Goal: Book appointment/travel/reservation

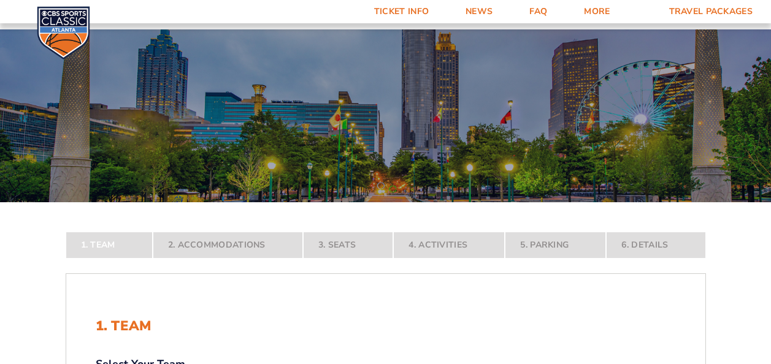
scroll to position [149, 0]
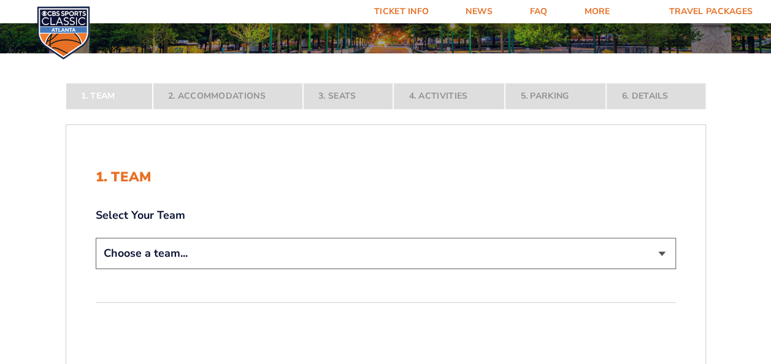
drag, startPoint x: 0, startPoint y: 0, endPoint x: 334, endPoint y: 243, distance: 412.9
click at [334, 243] on select "Choose a team... [US_STATE] Wildcats [US_STATE] State Buckeyes [US_STATE] Tar H…" at bounding box center [386, 253] width 580 height 31
select select "12956"
click at [96, 269] on select "Choose a team... [US_STATE] Wildcats [US_STATE] State Buckeyes [US_STATE] Tar H…" at bounding box center [386, 253] width 580 height 31
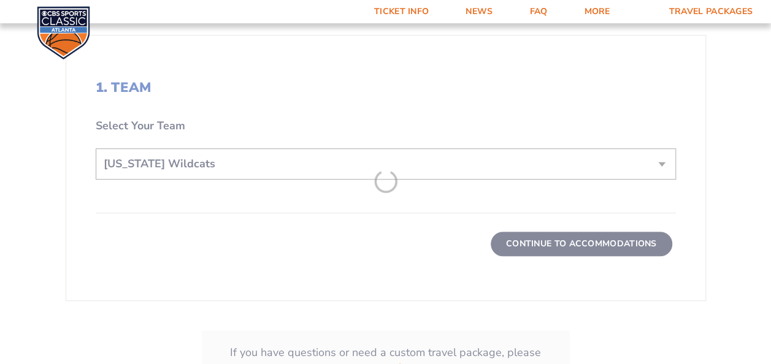
scroll to position [326, 0]
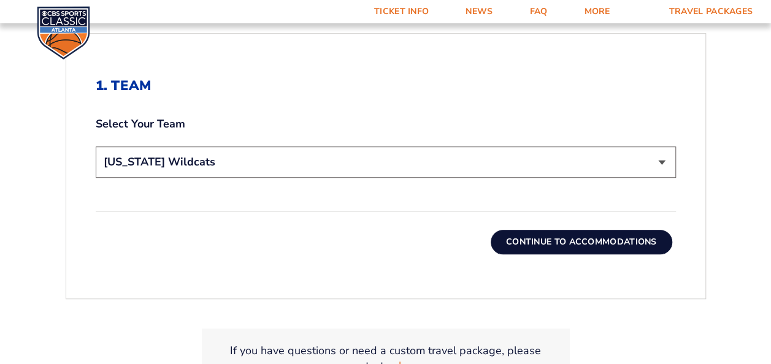
click at [563, 241] on button "Continue To Accommodations" at bounding box center [580, 242] width 181 height 25
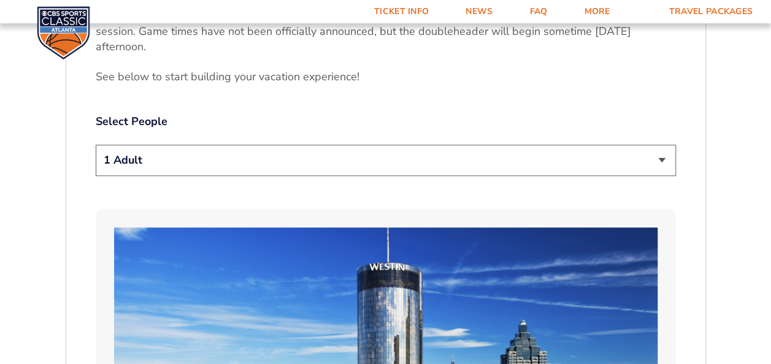
scroll to position [604, 0]
click at [323, 160] on select "1 Adult 2 Adults 3 Adults 4 Adults 2 Adults + 1 Child 2 Adults + 2 Children 2 A…" at bounding box center [386, 159] width 580 height 31
select select "2 Adults"
click at [96, 144] on select "1 Adult 2 Adults 3 Adults 4 Adults 2 Adults + 1 Child 2 Adults + 2 Children 2 A…" at bounding box center [386, 159] width 580 height 31
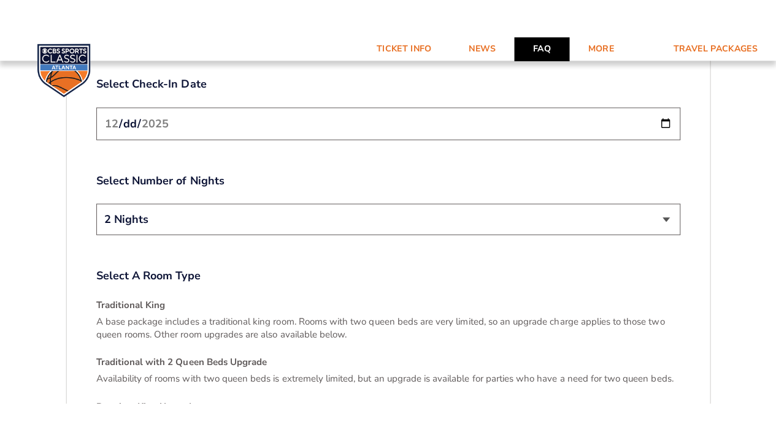
scroll to position [1586, 0]
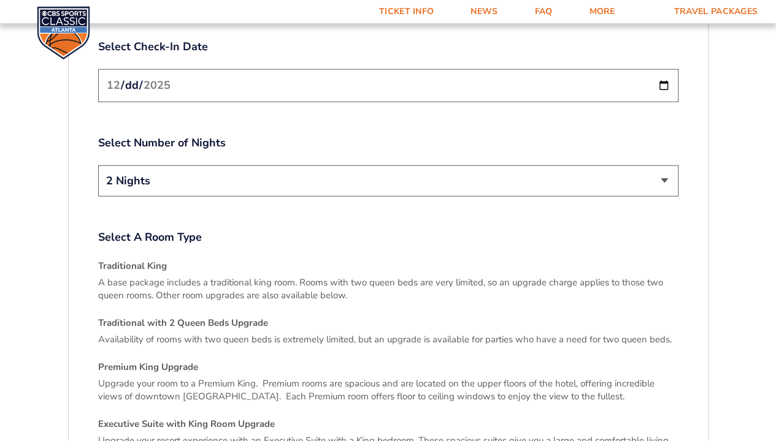
click at [299, 166] on select "2 Nights 3 Nights" at bounding box center [388, 181] width 580 height 31
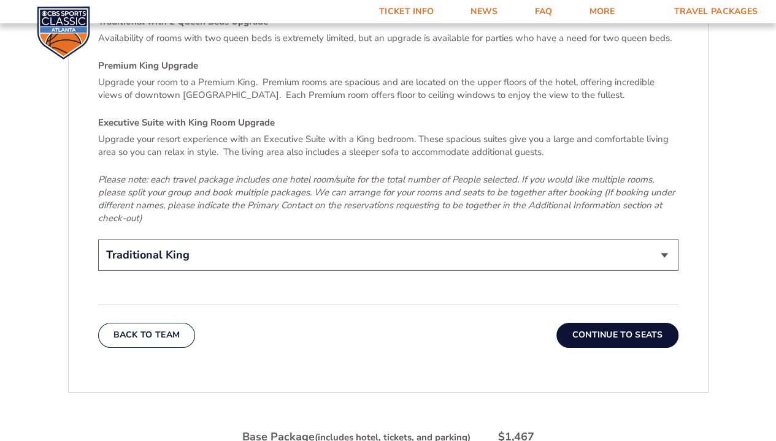
scroll to position [1980, 0]
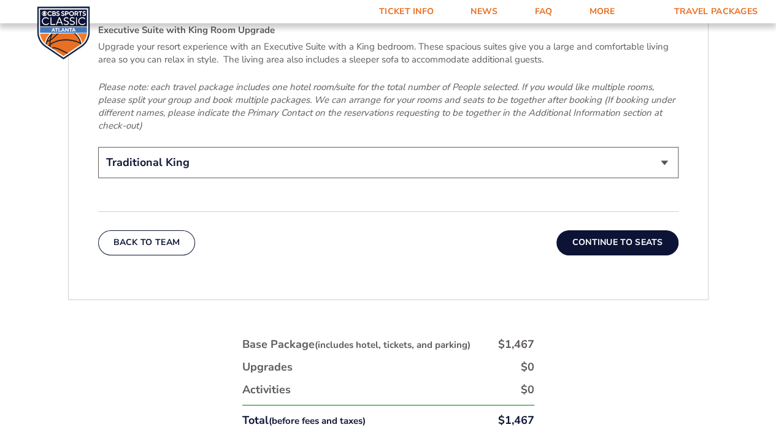
click at [620, 231] on button "Continue To Seats" at bounding box center [616, 243] width 121 height 25
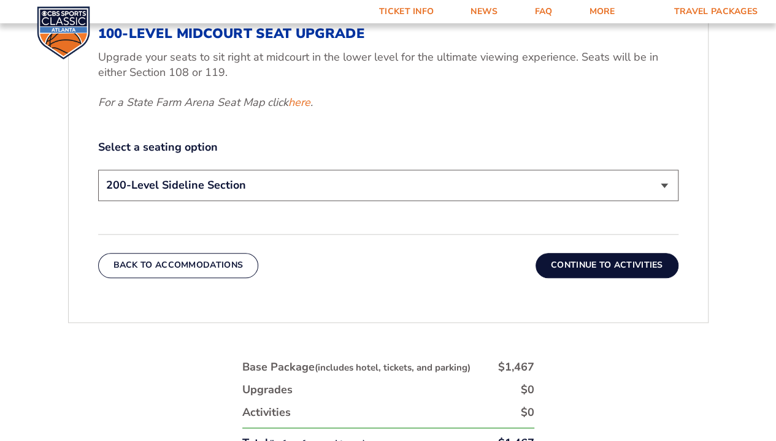
scroll to position [587, 0]
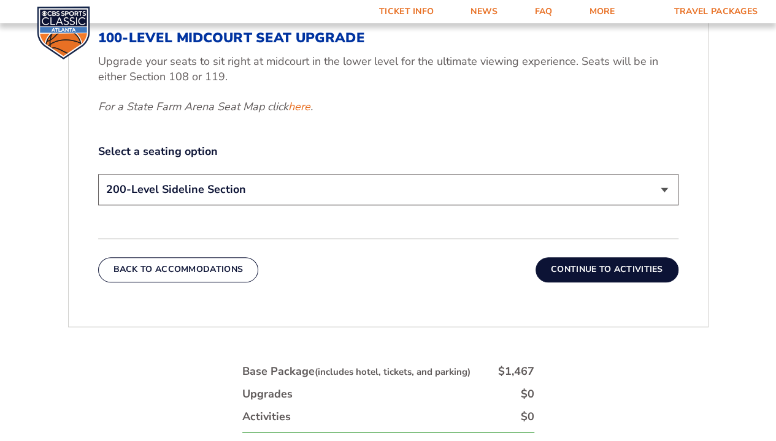
click at [555, 272] on button "Continue To Activities" at bounding box center [606, 270] width 143 height 25
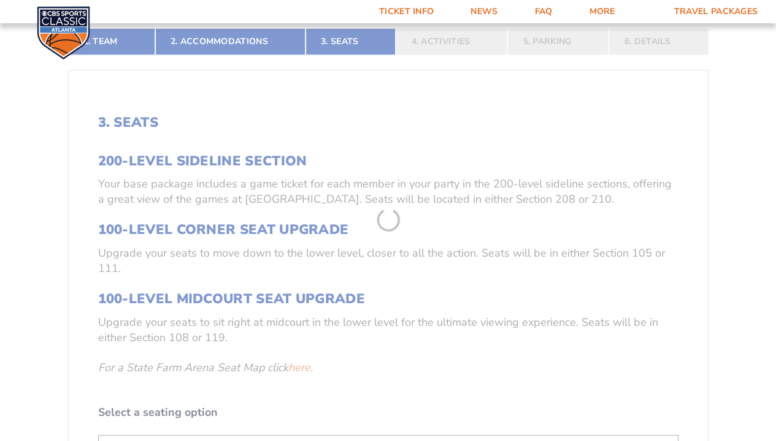
scroll to position [208, 0]
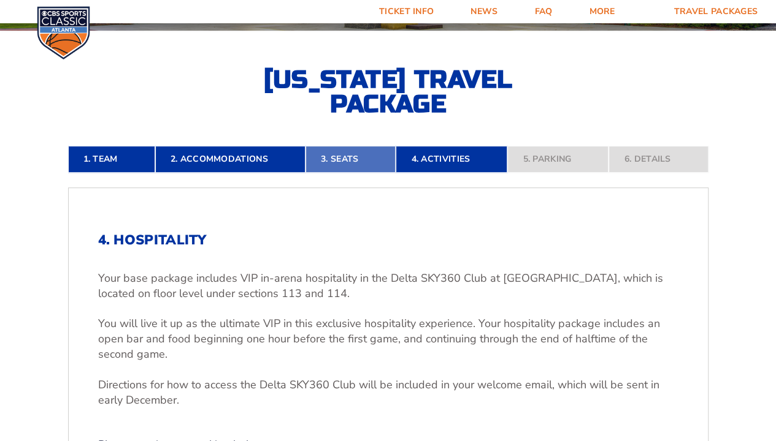
click at [329, 157] on link "3. Seats" at bounding box center [350, 159] width 90 height 27
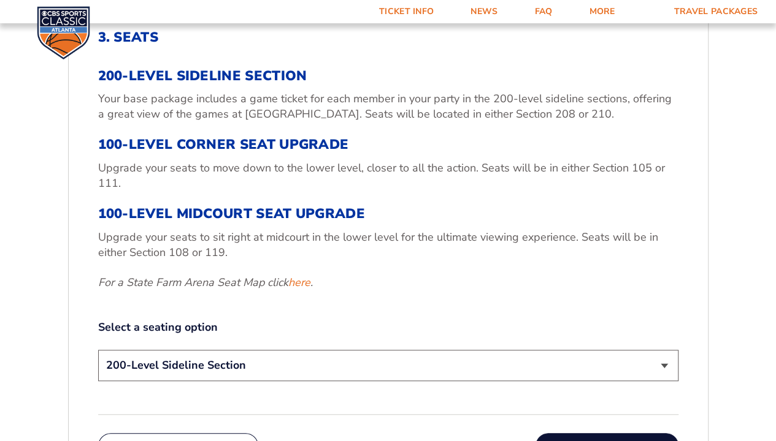
scroll to position [412, 0]
click at [223, 364] on select "200-Level Sideline Section 100-Level Corner Seat Upgrade (+$120 per person) 100…" at bounding box center [388, 364] width 580 height 31
click at [413, 251] on p "Upgrade your seats to sit right at midcourt in the lower level for the ultimate…" at bounding box center [388, 244] width 580 height 31
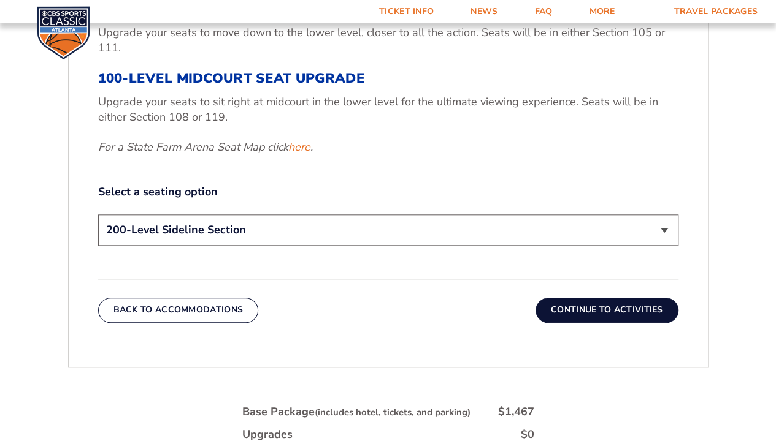
click at [592, 305] on button "Continue To Activities" at bounding box center [606, 310] width 143 height 25
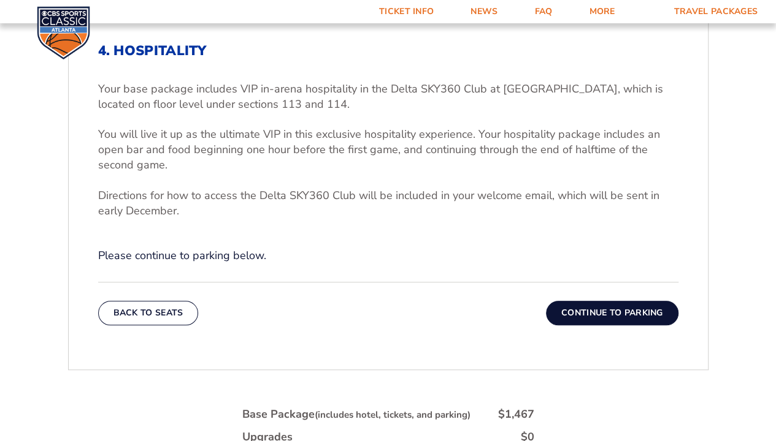
scroll to position [387, 0]
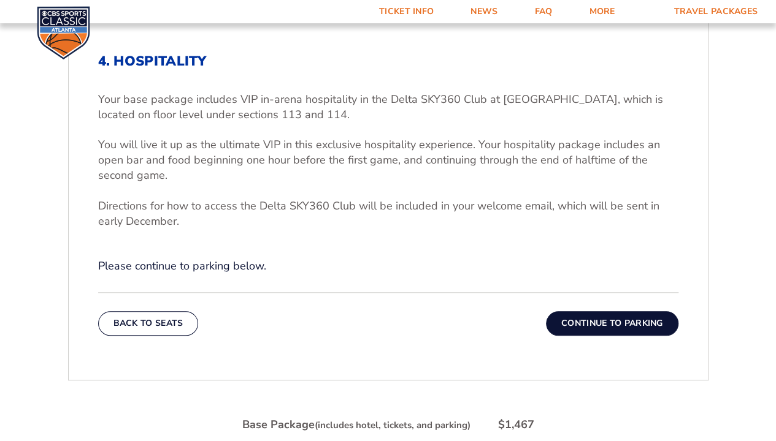
click at [590, 324] on button "Continue To Parking" at bounding box center [612, 323] width 132 height 25
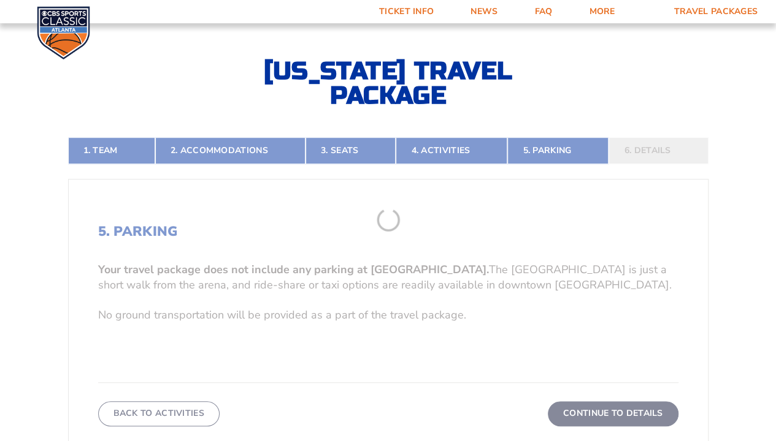
scroll to position [208, 0]
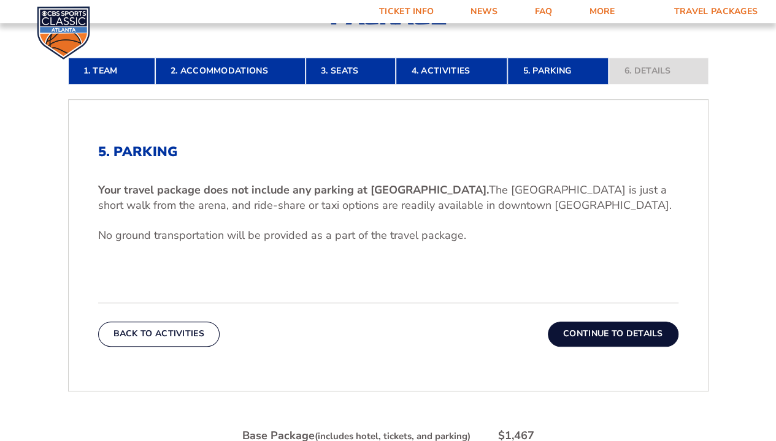
click at [587, 327] on button "Continue To Details" at bounding box center [612, 334] width 131 height 25
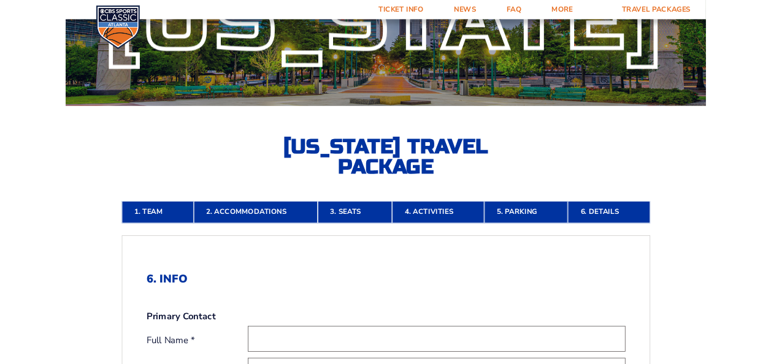
scroll to position [0, 0]
